Goal: Task Accomplishment & Management: Complete application form

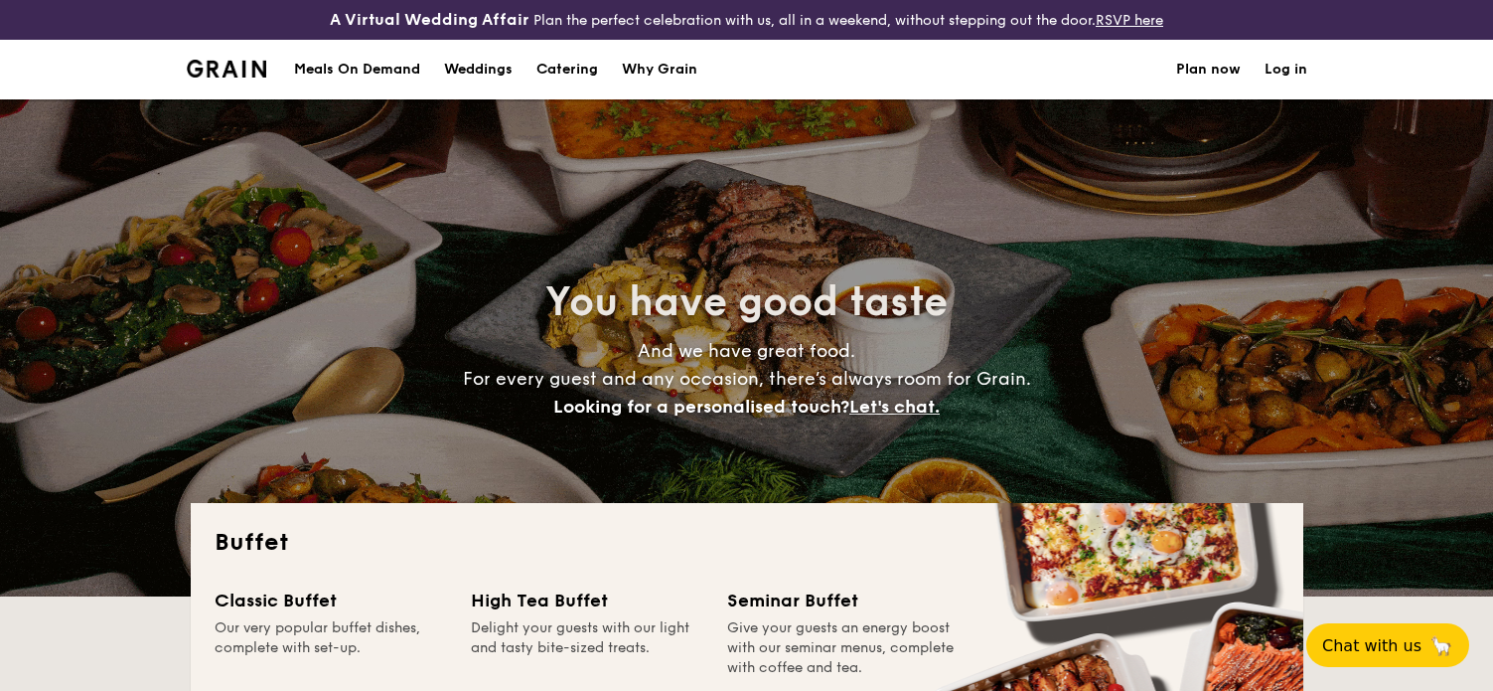
select select
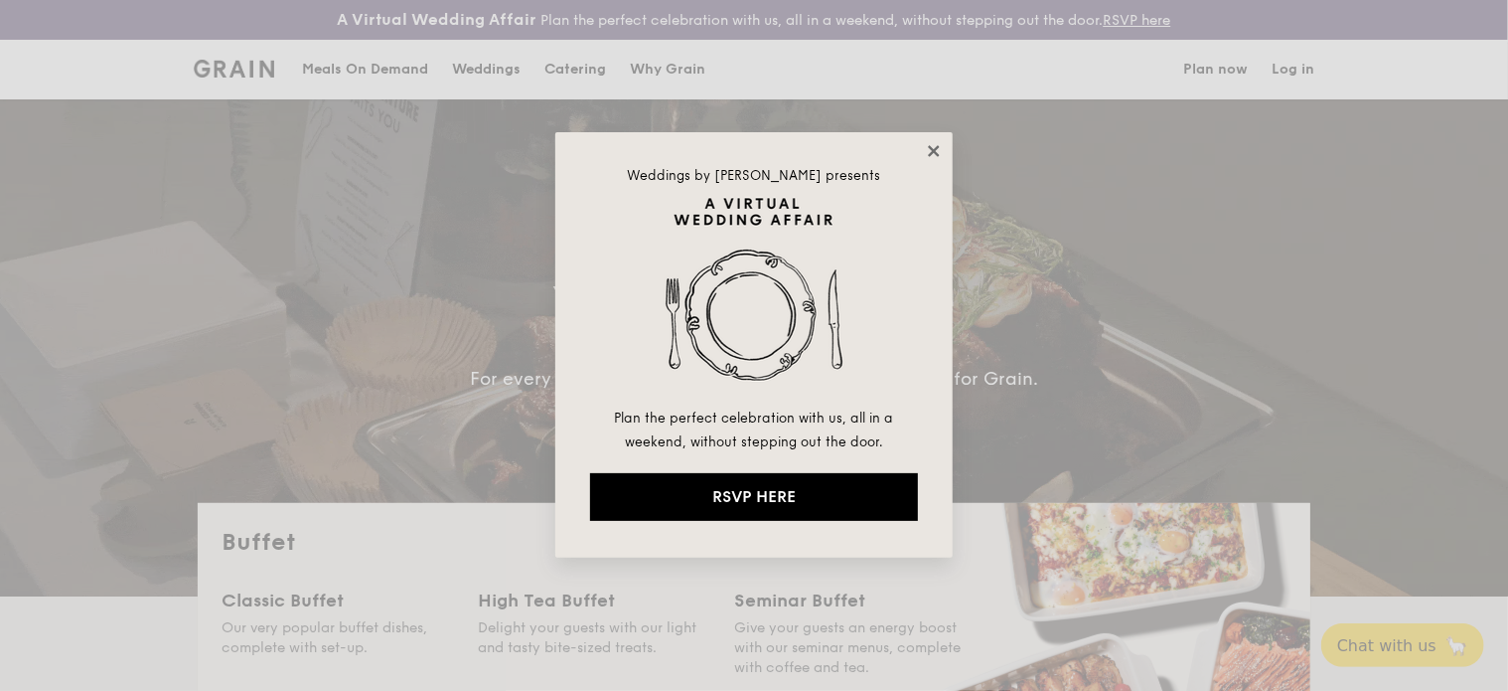
click at [932, 150] on icon at bounding box center [933, 150] width 11 height 11
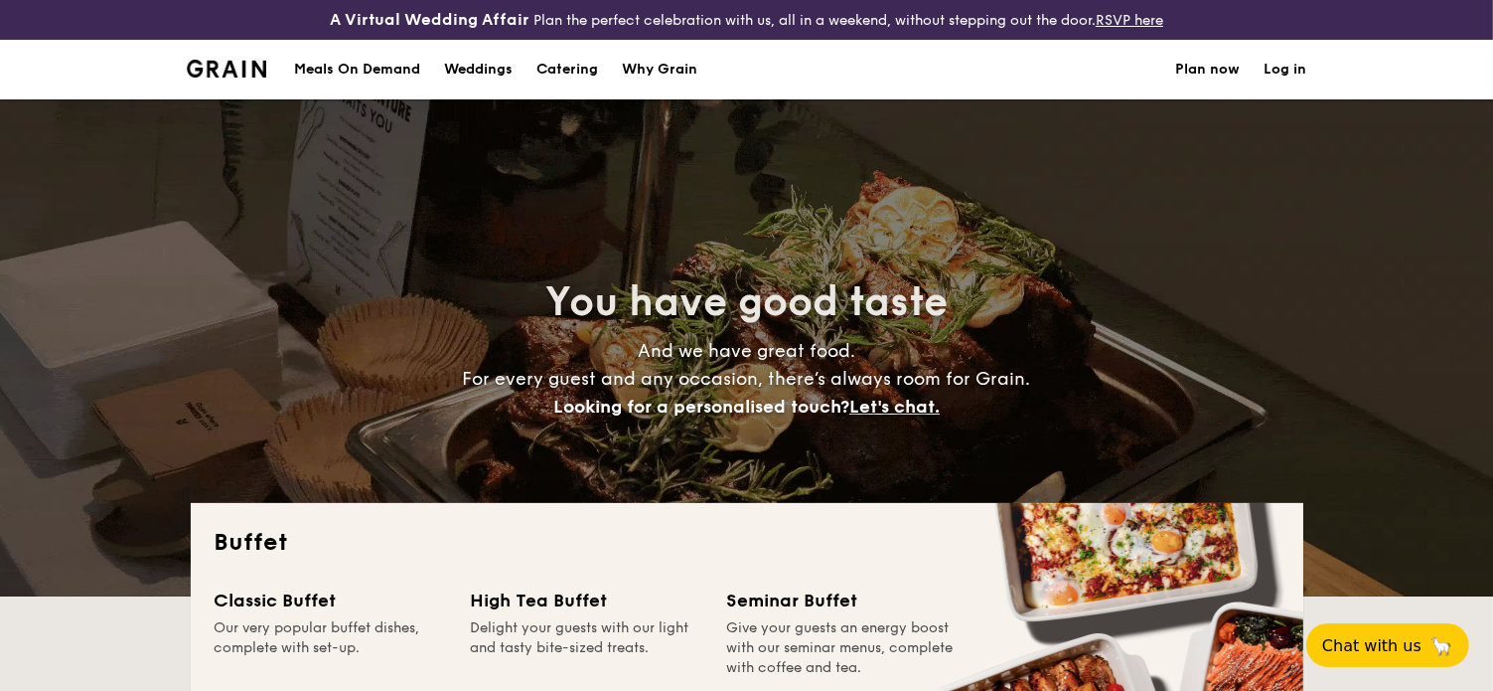
click at [391, 71] on div "Meals On Demand" at bounding box center [357, 70] width 126 height 60
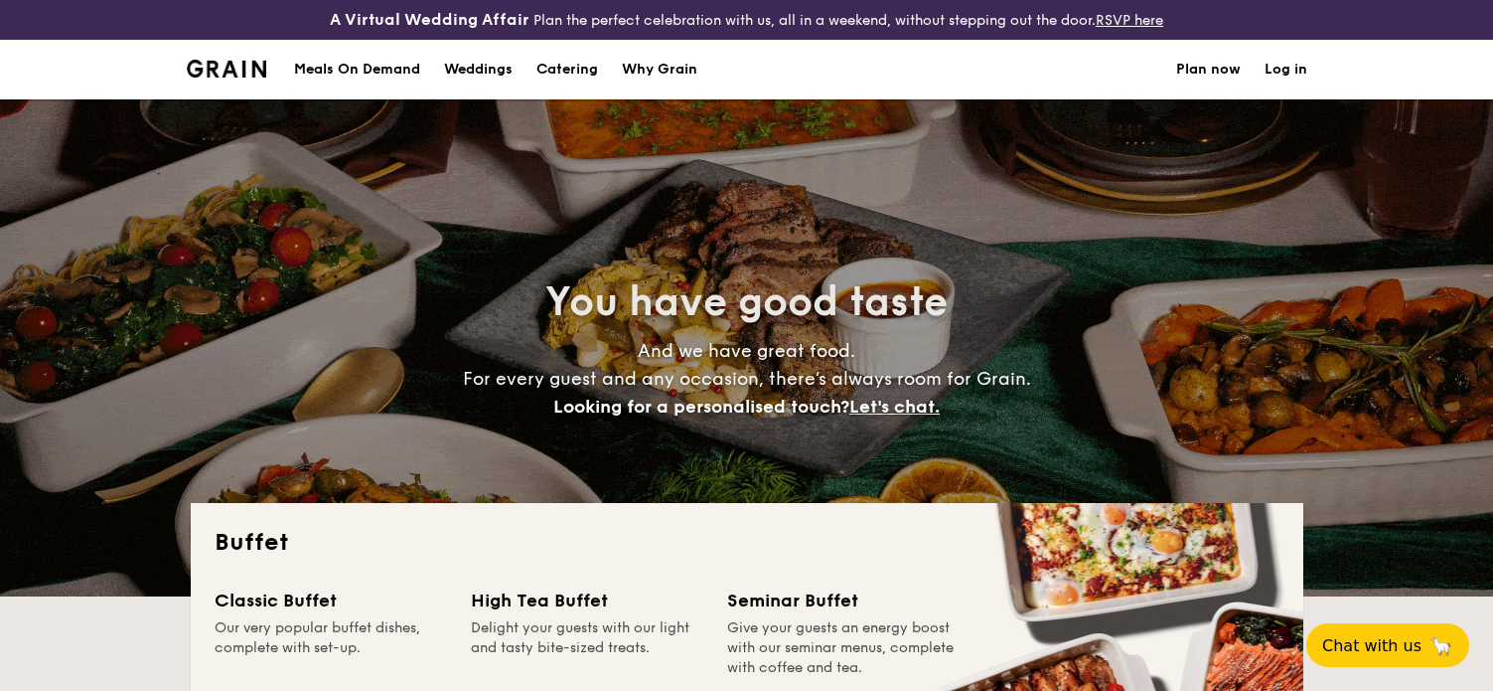
select select
